Goal: Find specific page/section: Find specific page/section

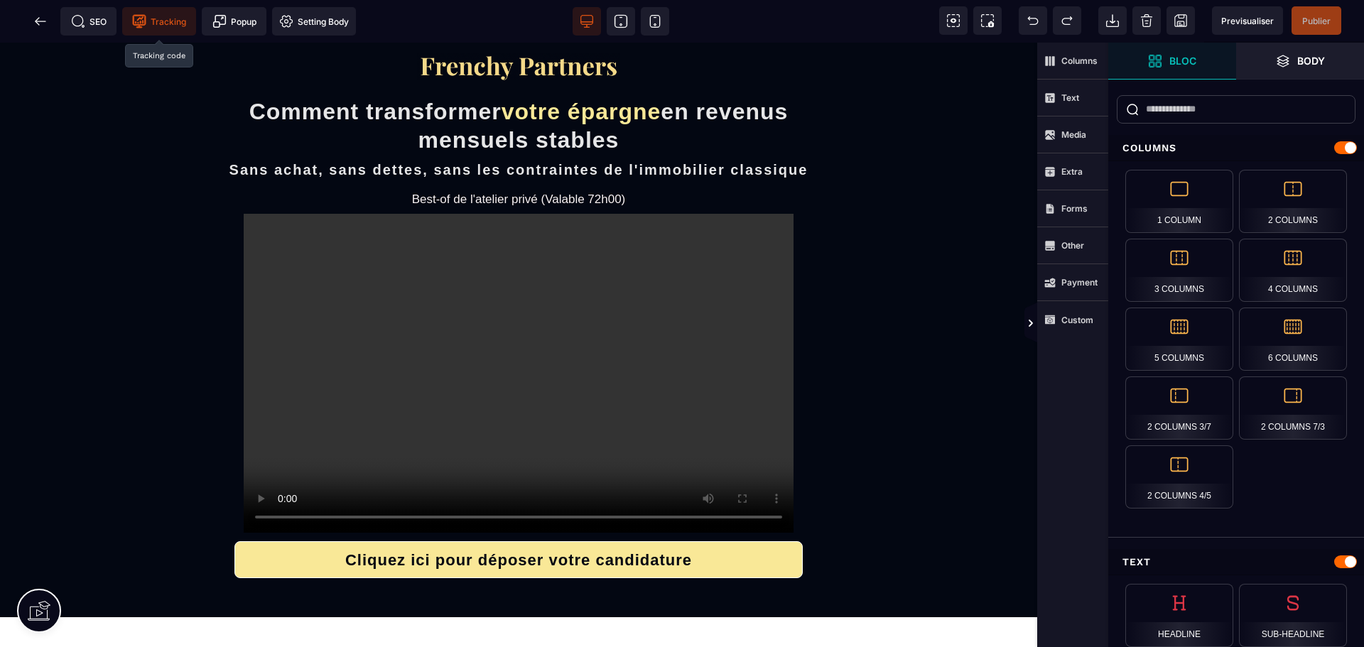
click at [177, 33] on span "Tracking" at bounding box center [159, 21] width 74 height 28
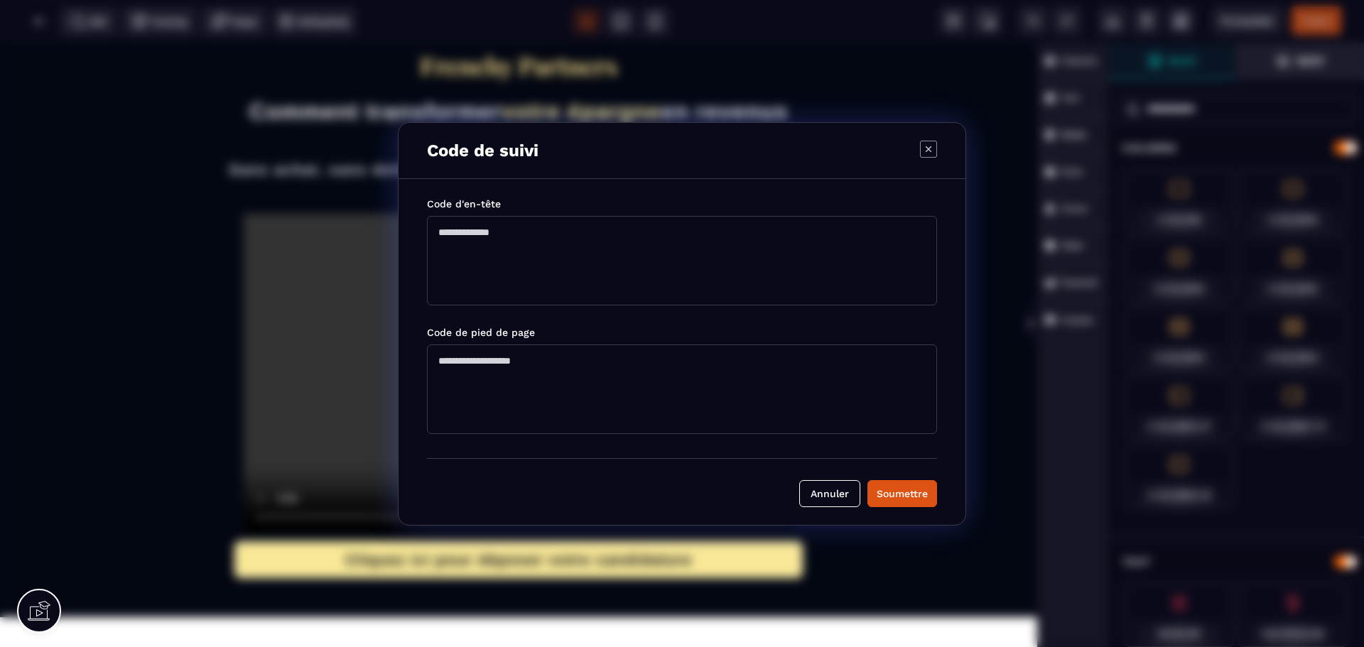
click at [178, 25] on div "Code de suivi Code d'en-tête Code de pied de page [PERSON_NAME]" at bounding box center [682, 323] width 1364 height 647
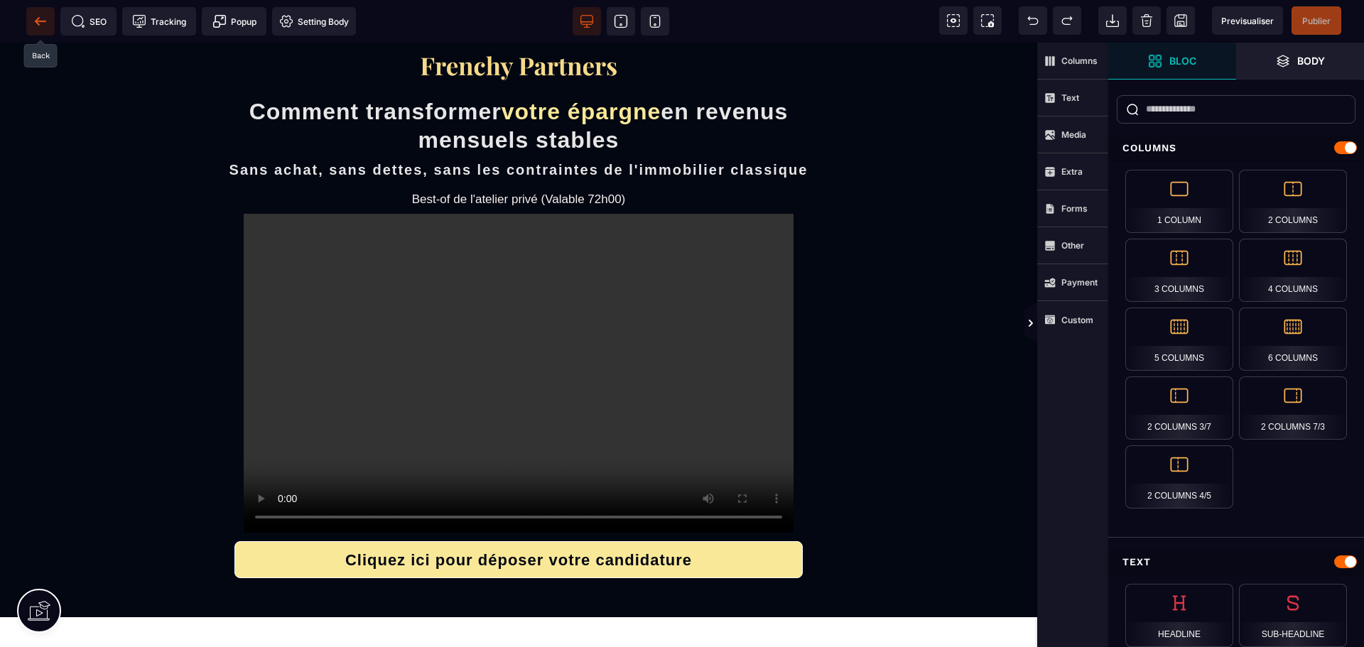
click at [48, 11] on span at bounding box center [40, 21] width 28 height 28
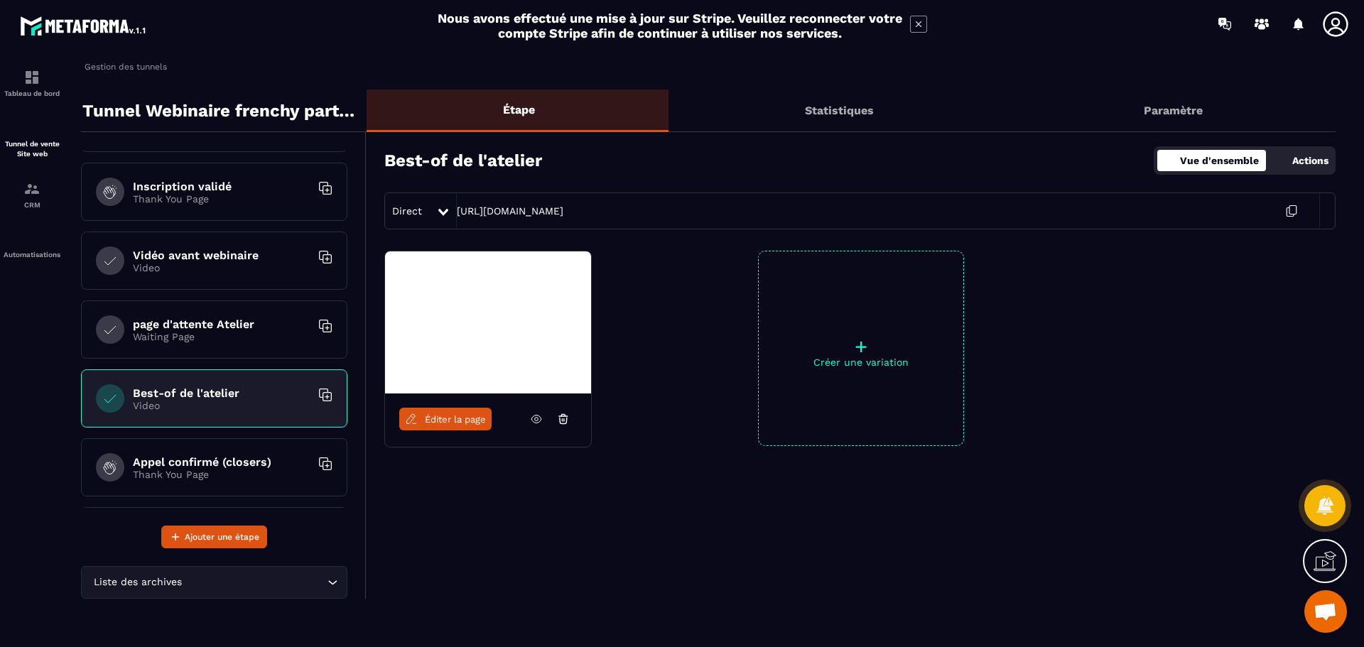
scroll to position [142, 0]
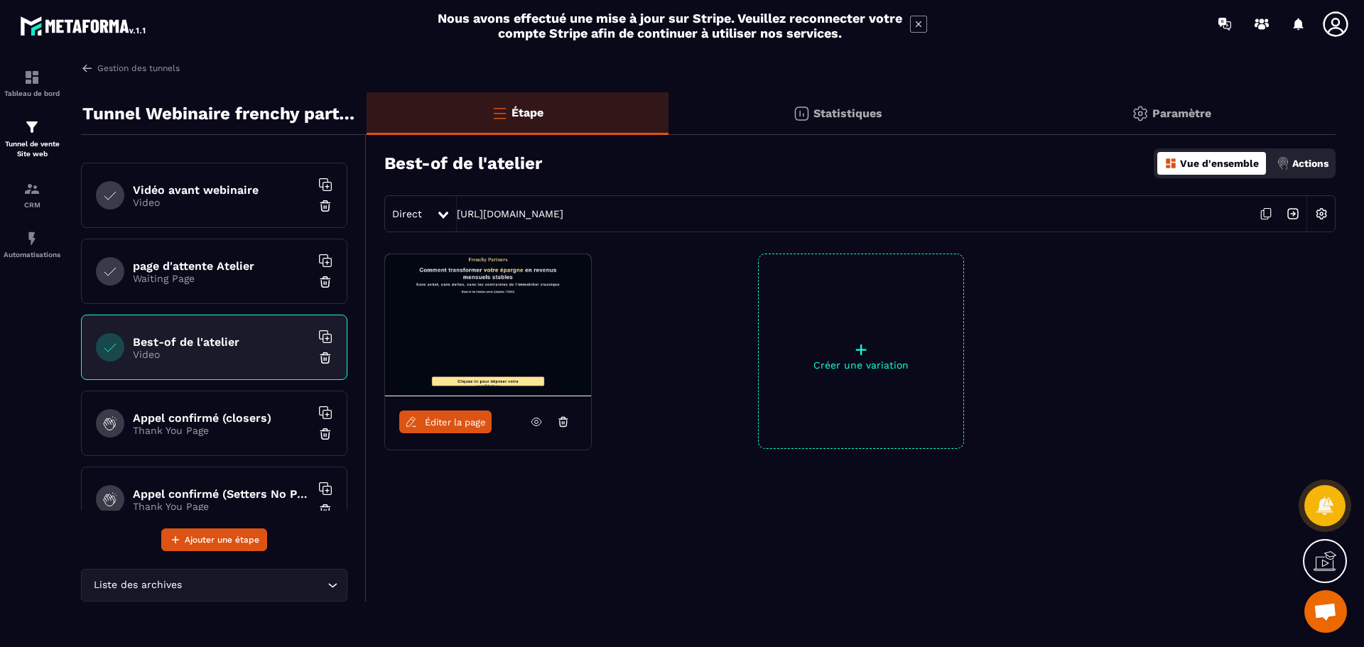
click at [215, 394] on div "Appel confirmé (closers) Thank You Page" at bounding box center [214, 423] width 266 height 65
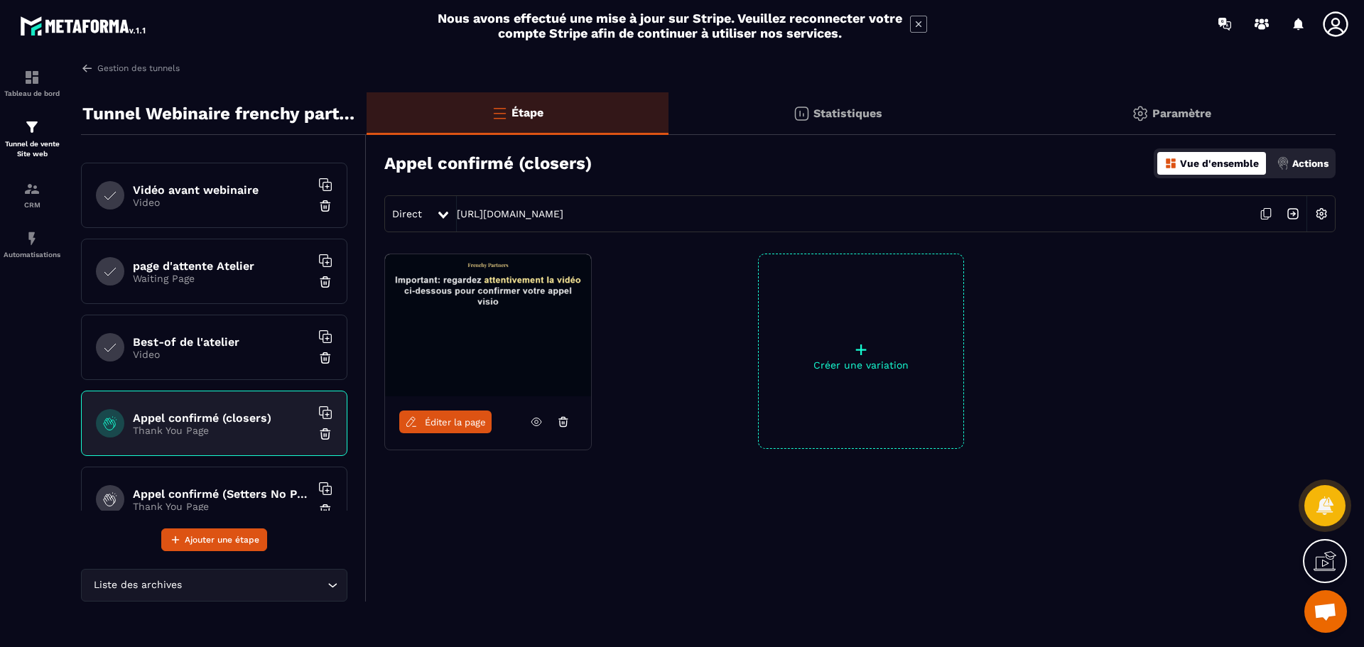
click at [448, 421] on span "Éditer la page" at bounding box center [455, 422] width 61 height 11
